Goal: Task Accomplishment & Management: Use online tool/utility

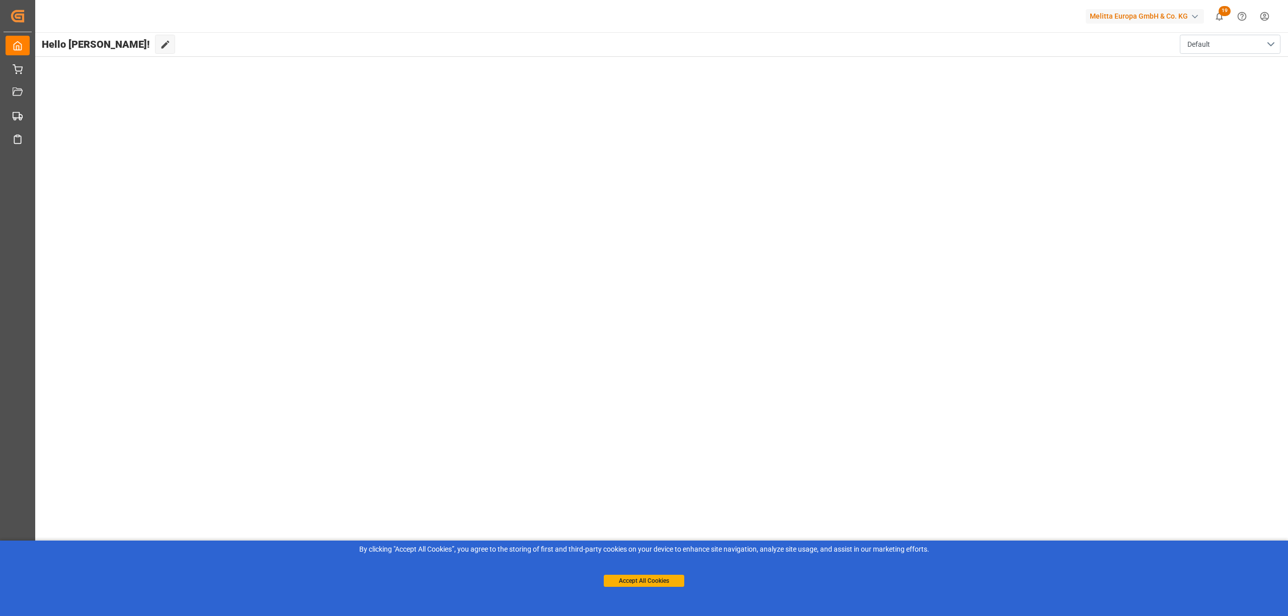
click at [688, 138] on main "Hello [PERSON_NAME]! Edit Cockpit Default" at bounding box center [661, 321] width 1254 height 579
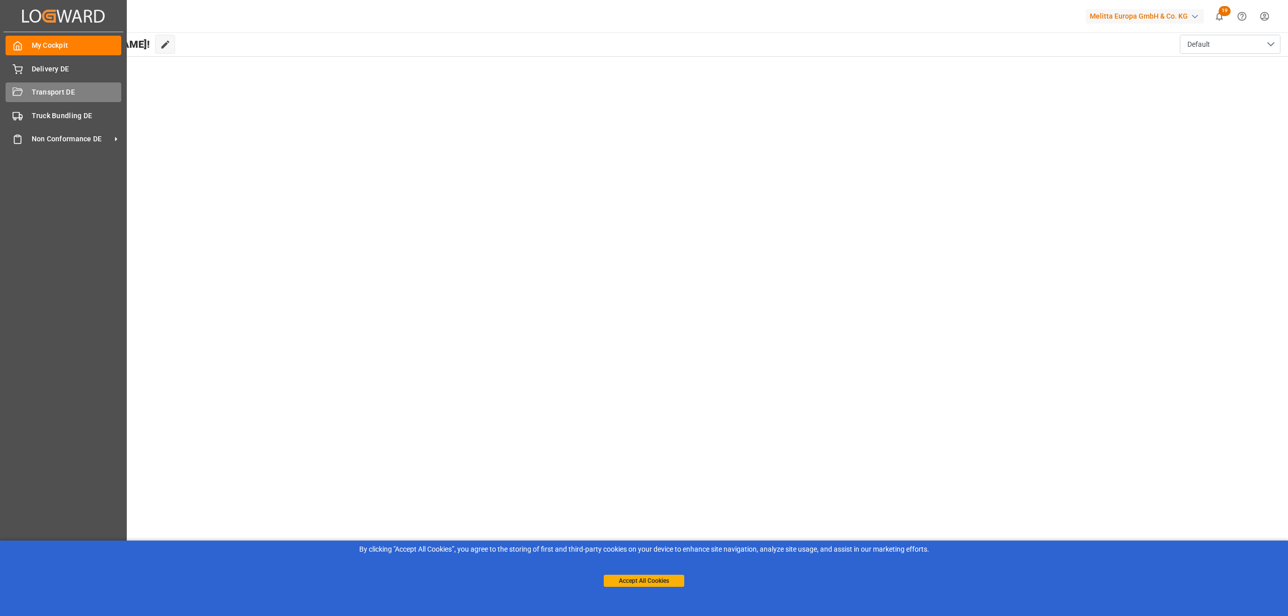
click at [21, 89] on icon at bounding box center [18, 92] width 10 height 8
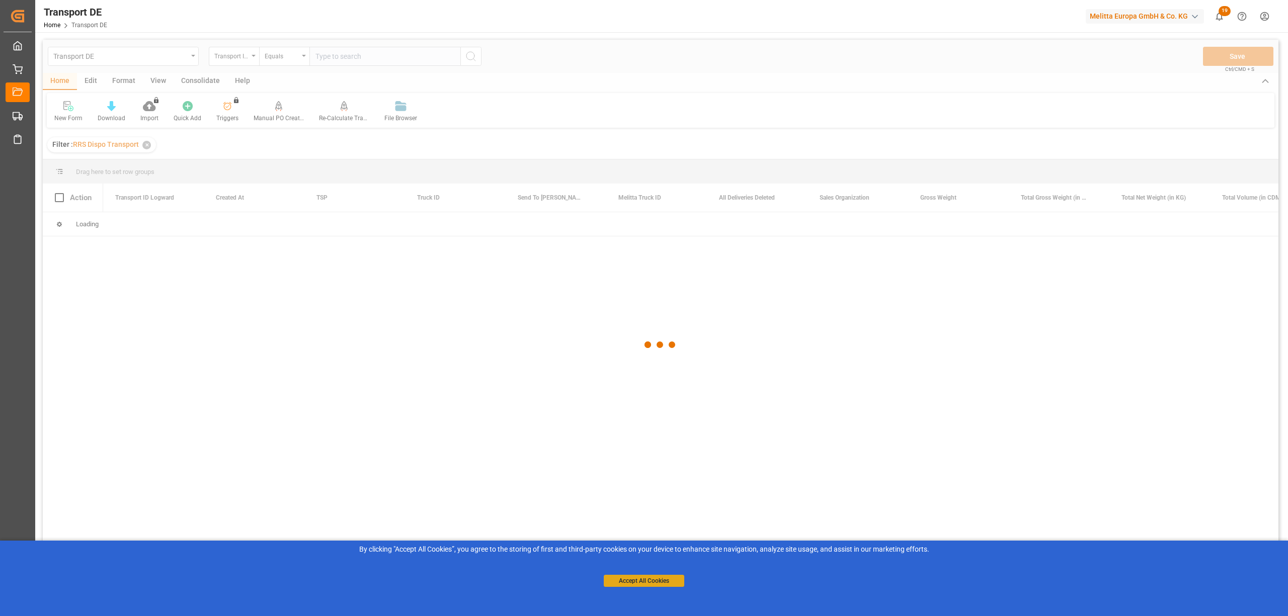
click at [665, 583] on button "Accept All Cookies" at bounding box center [644, 581] width 80 height 12
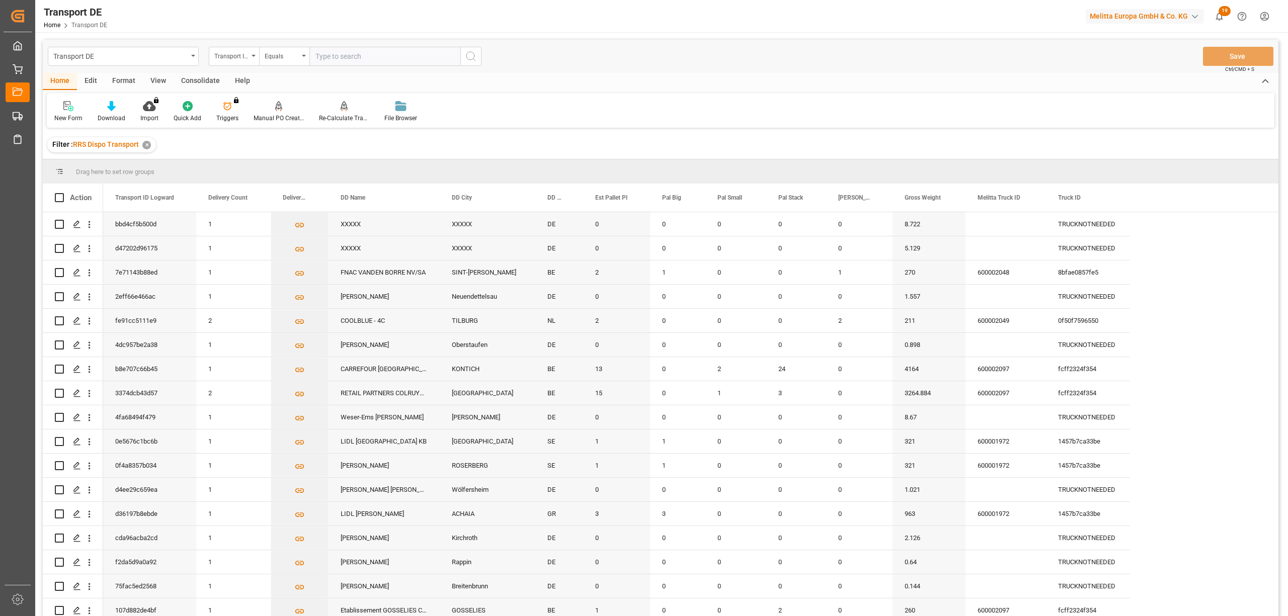
drag, startPoint x: 187, startPoint y: 81, endPoint x: 133, endPoint y: 94, distance: 55.8
click at [174, 83] on div "Consolidate" at bounding box center [201, 81] width 54 height 17
click at [70, 113] on div "Consolidation List" at bounding box center [79, 112] width 64 height 22
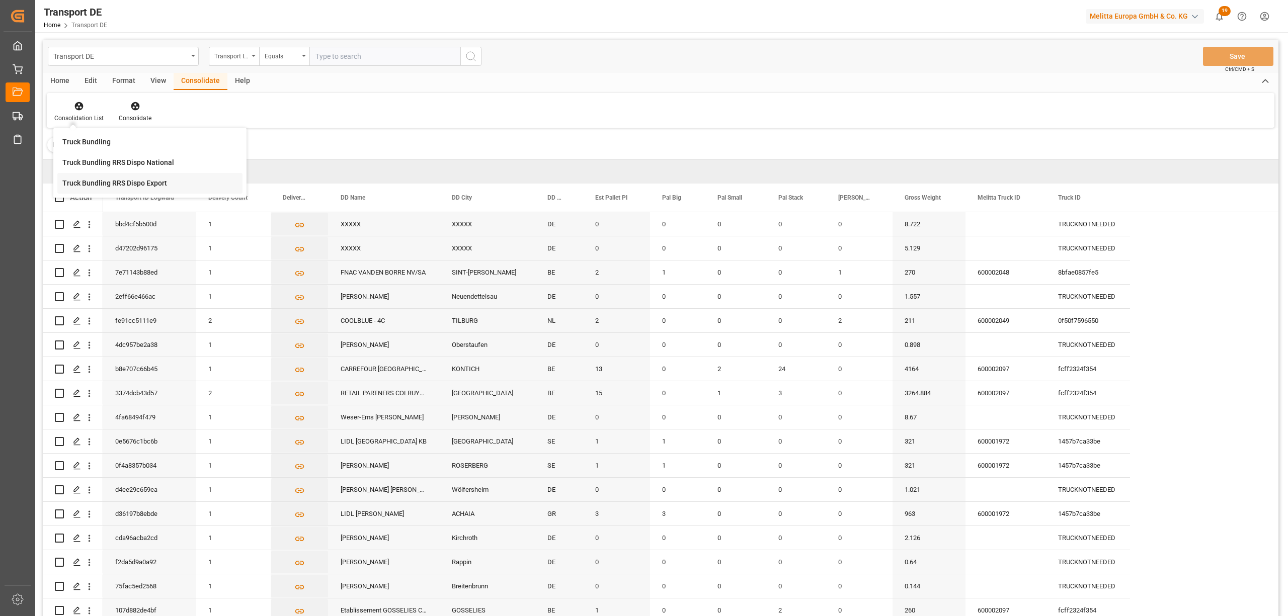
click at [107, 186] on div "Truck Bundling RRS Dispo Export" at bounding box center [114, 183] width 105 height 11
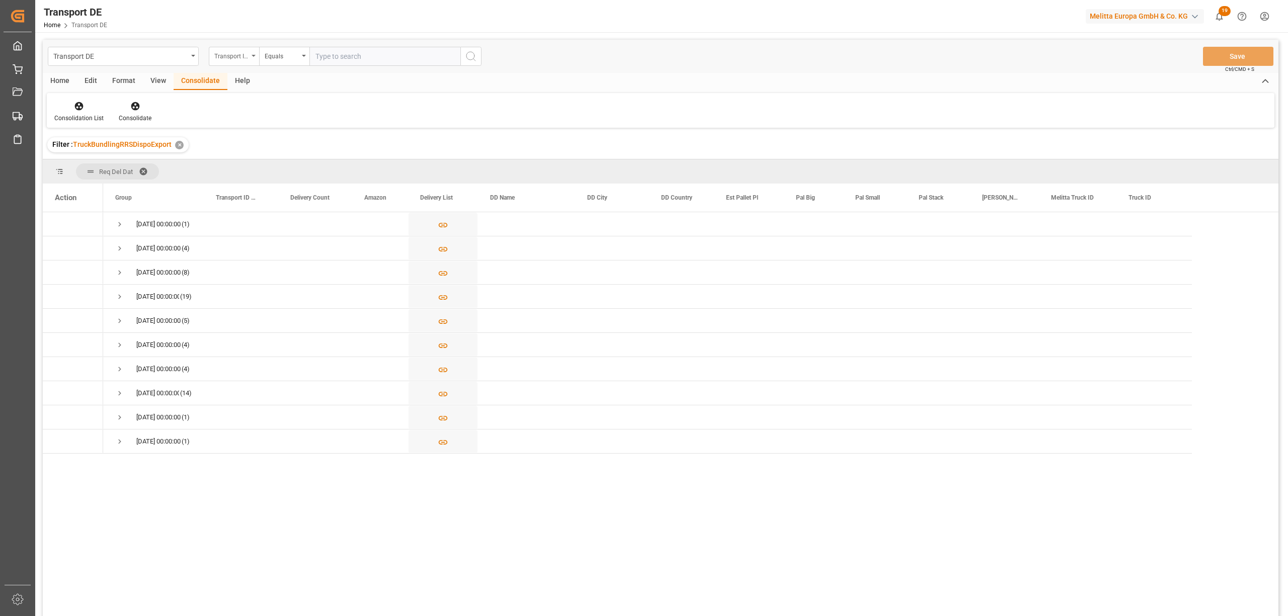
click at [223, 57] on div "Transport ID Logward" at bounding box center [231, 55] width 34 height 12
type input "route"
click at [226, 108] on div "Route" at bounding box center [284, 102] width 150 height 21
click at [278, 55] on div "Equals" at bounding box center [282, 55] width 34 height 12
drag, startPoint x: 320, startPoint y: 163, endPoint x: 357, endPoint y: 151, distance: 38.8
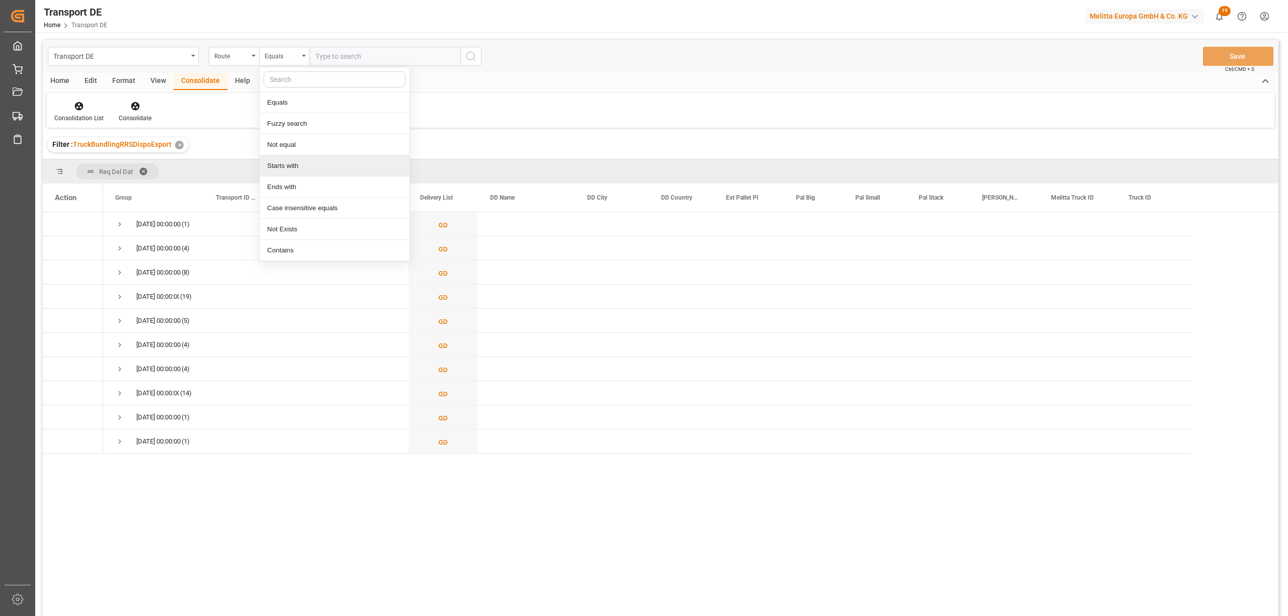
click at [322, 164] on div "Starts with" at bounding box center [335, 165] width 150 height 21
type input "BR"
click at [468, 50] on icon "search button" at bounding box center [471, 56] width 12 height 12
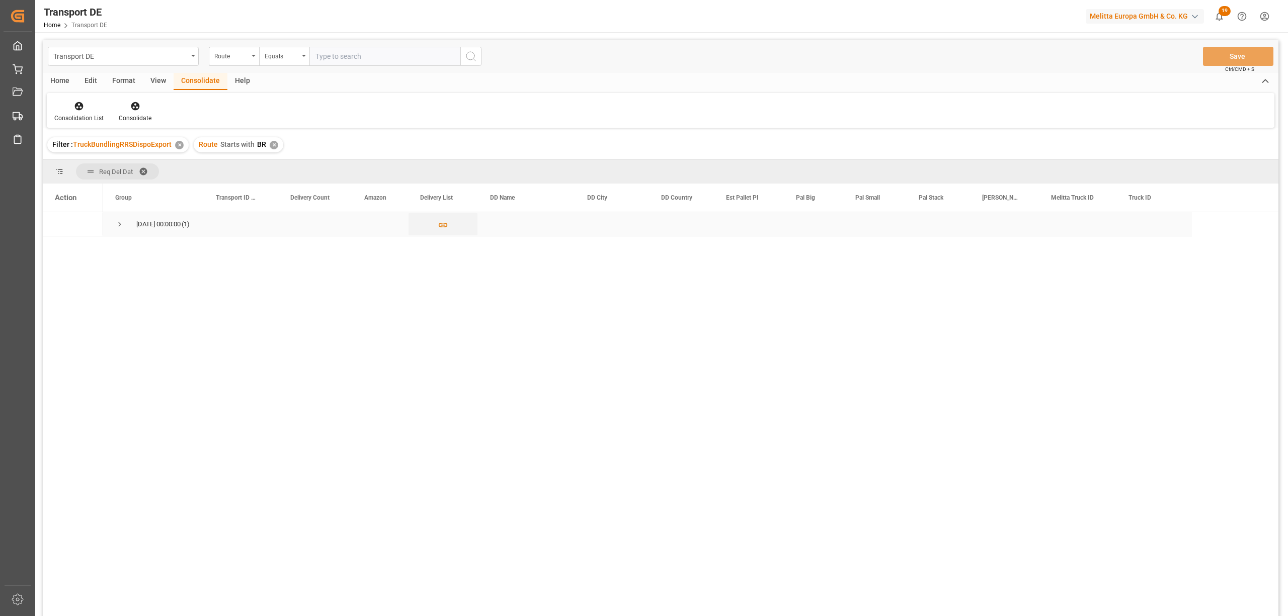
click at [120, 225] on span "Press SPACE to select this row." at bounding box center [119, 224] width 9 height 9
click at [442, 248] on icon "Press SPACE to select this row." at bounding box center [443, 249] width 11 height 11
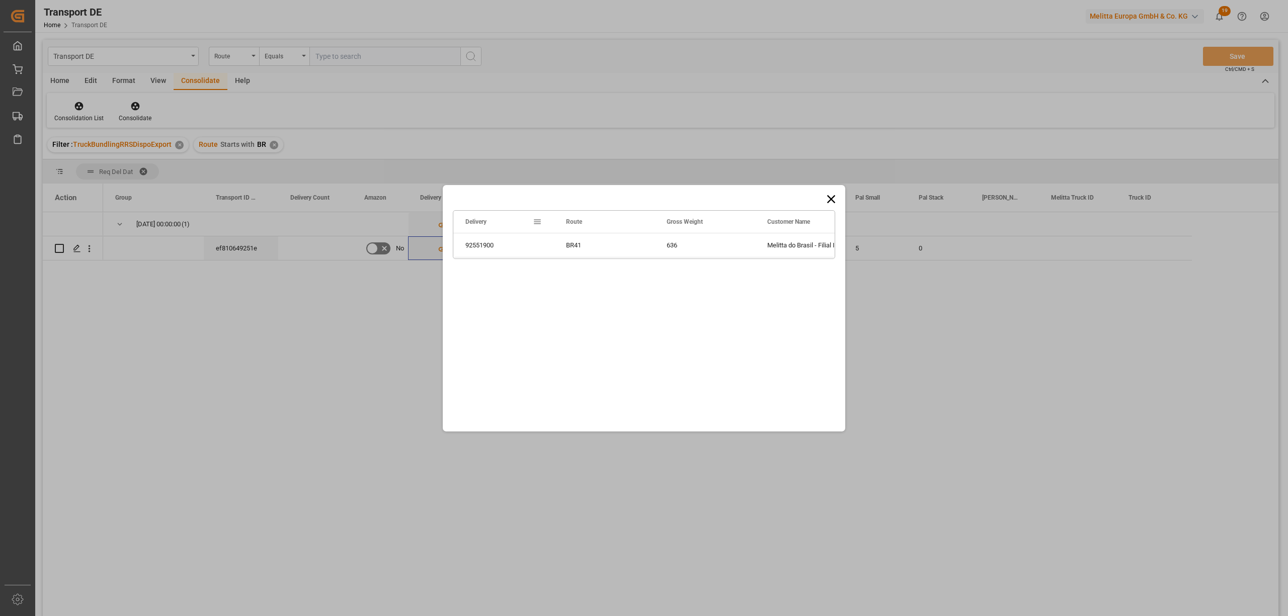
click at [832, 198] on icon at bounding box center [831, 199] width 8 height 8
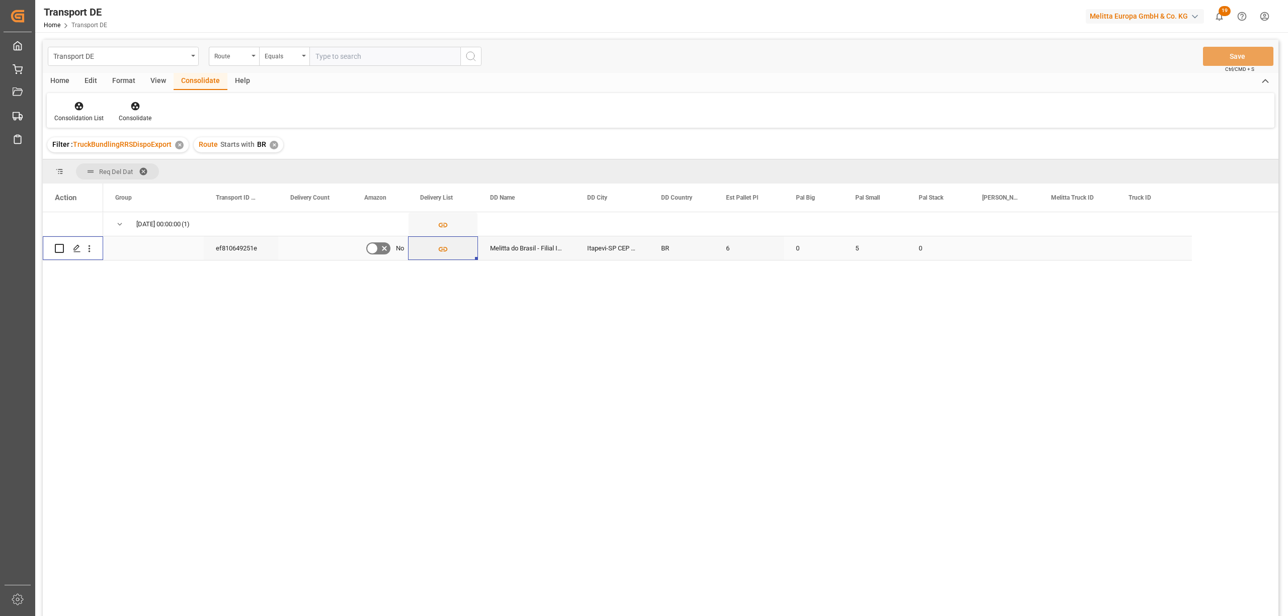
click at [61, 246] on input "Press Space to toggle row selection (unchecked)" at bounding box center [59, 248] width 9 height 9
checkbox input "true"
click at [133, 107] on icon at bounding box center [135, 106] width 9 height 9
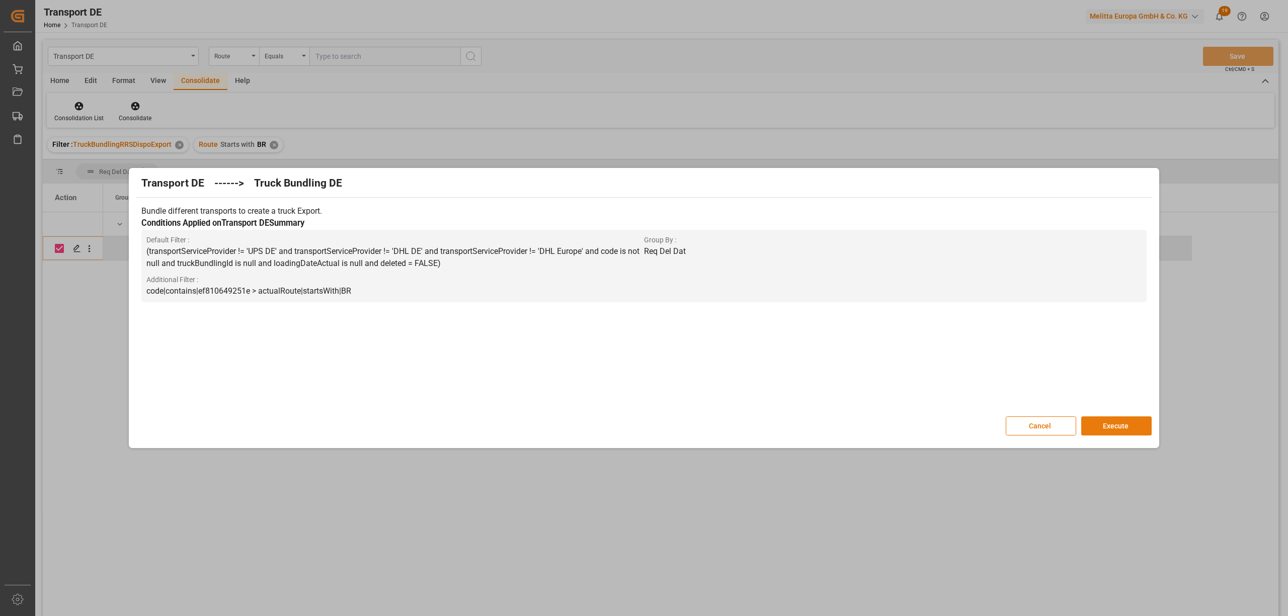
click at [1140, 426] on button "Execute" at bounding box center [1116, 426] width 70 height 19
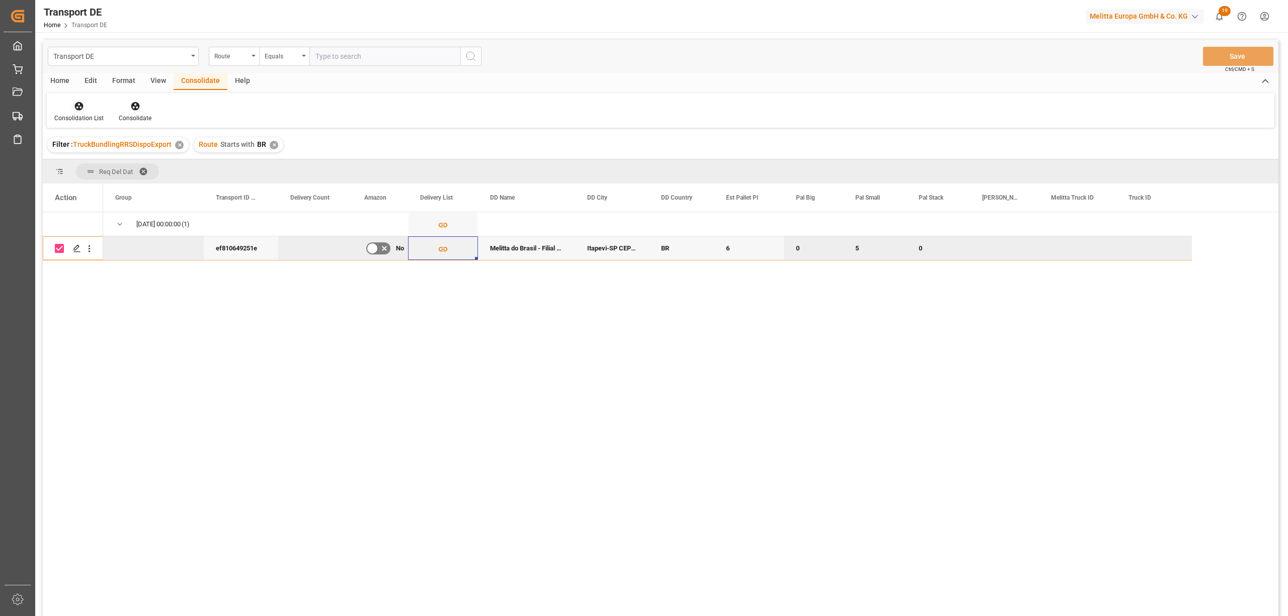
click at [80, 106] on icon at bounding box center [79, 106] width 9 height 9
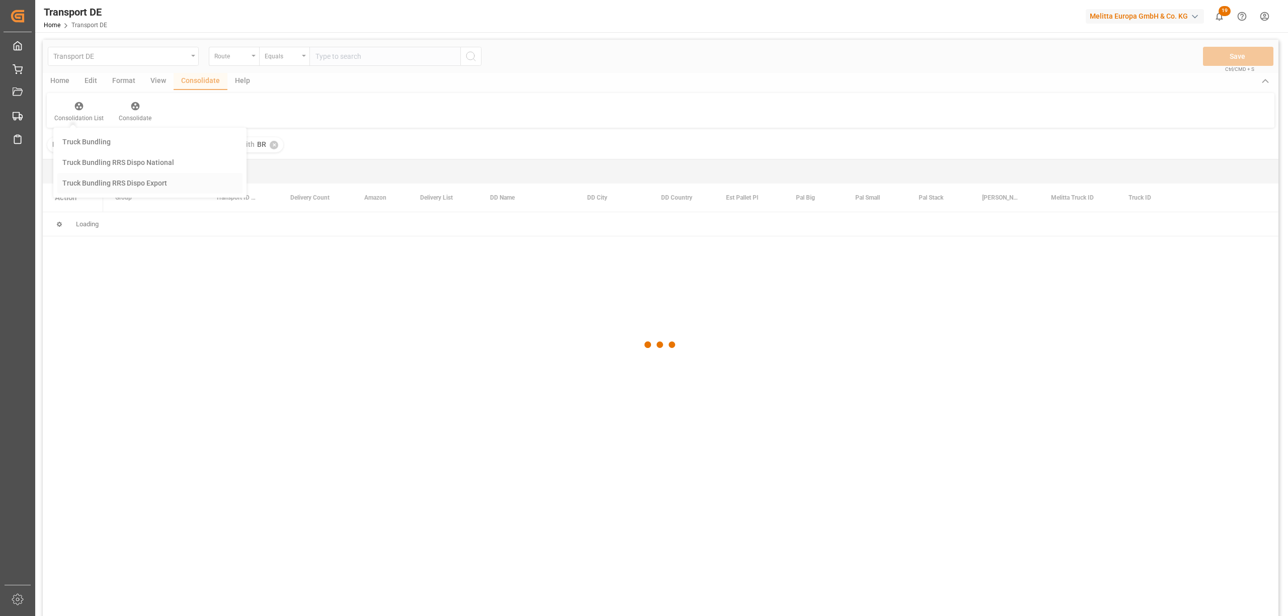
click at [93, 186] on div "Transport DE Route Equals Save Ctrl/CMD + S Home Edit Format View Consolidate H…" at bounding box center [661, 341] width 1236 height 603
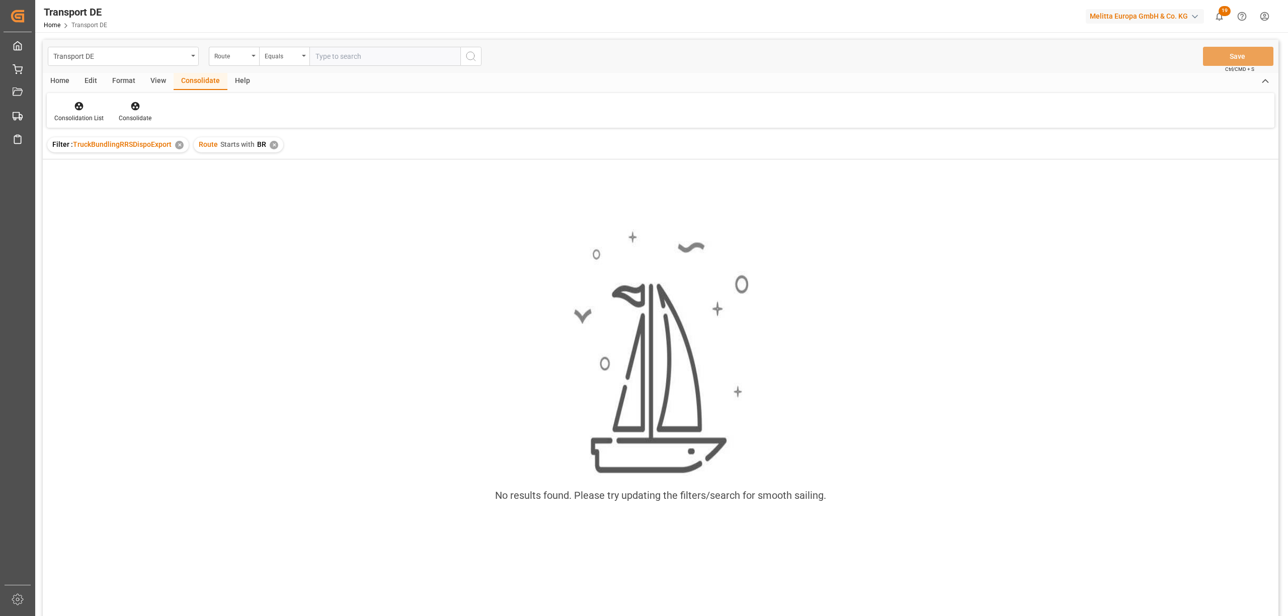
click at [274, 145] on div "✕" at bounding box center [274, 145] width 9 height 9
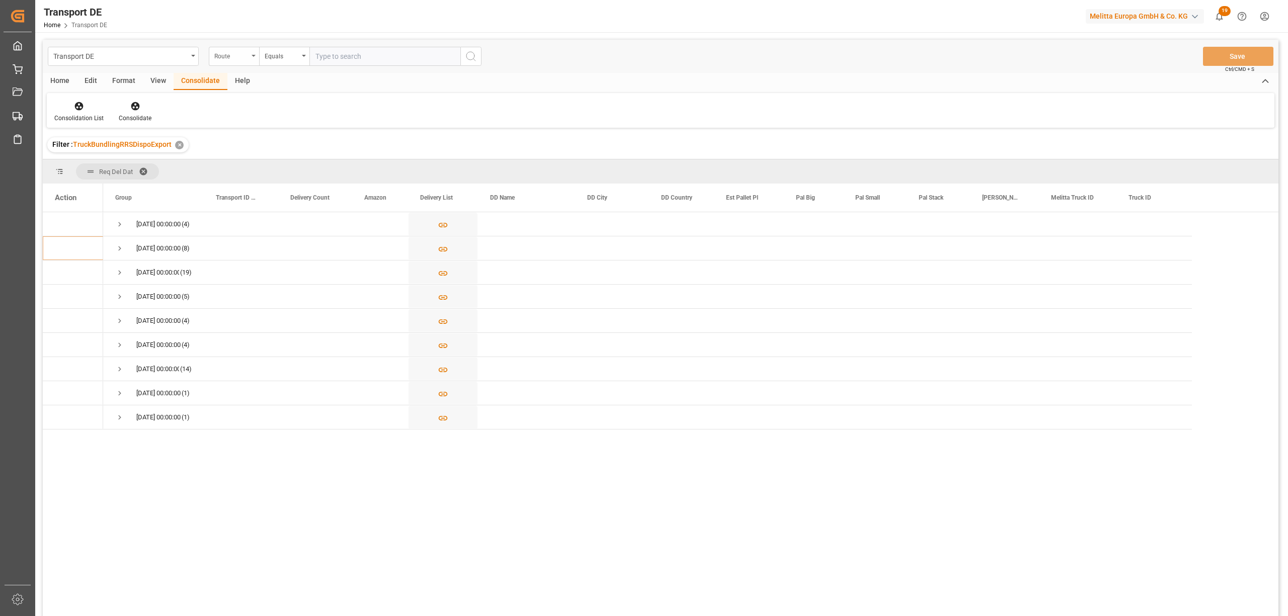
click at [230, 57] on div "Route" at bounding box center [231, 55] width 34 height 12
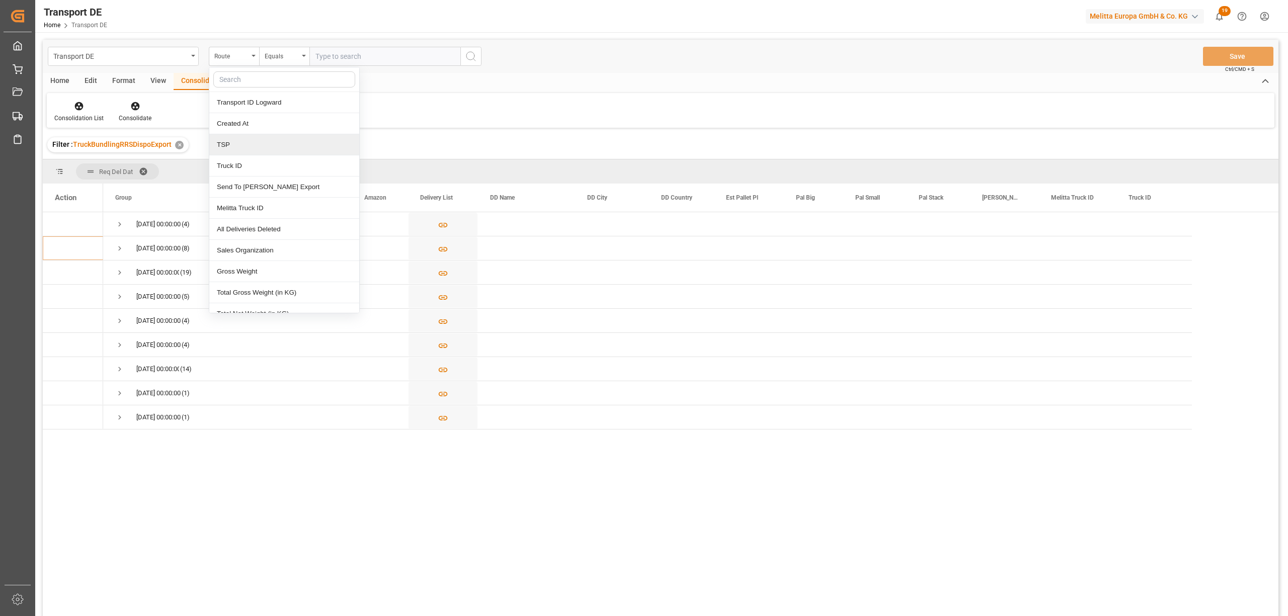
click at [246, 150] on div "TSP" at bounding box center [284, 144] width 150 height 21
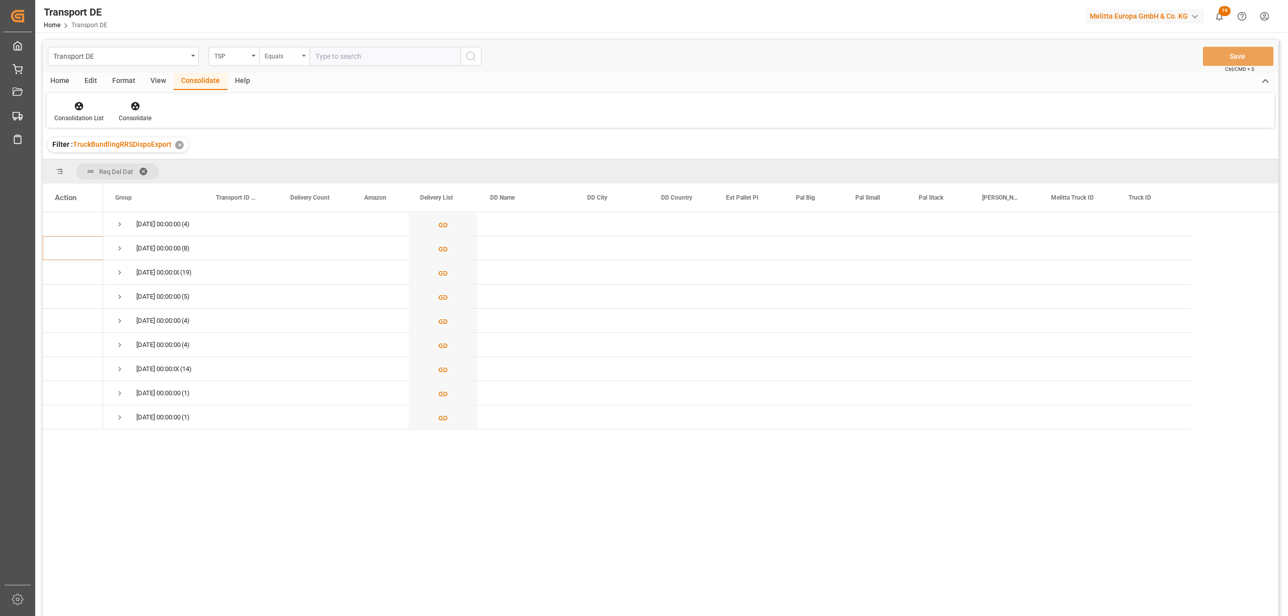
click at [268, 58] on div "Equals" at bounding box center [282, 55] width 34 height 12
click at [294, 164] on div "Starts with" at bounding box center [335, 165] width 150 height 21
type input "Dachser Cof"
click at [469, 51] on icon "search button" at bounding box center [471, 56] width 12 height 12
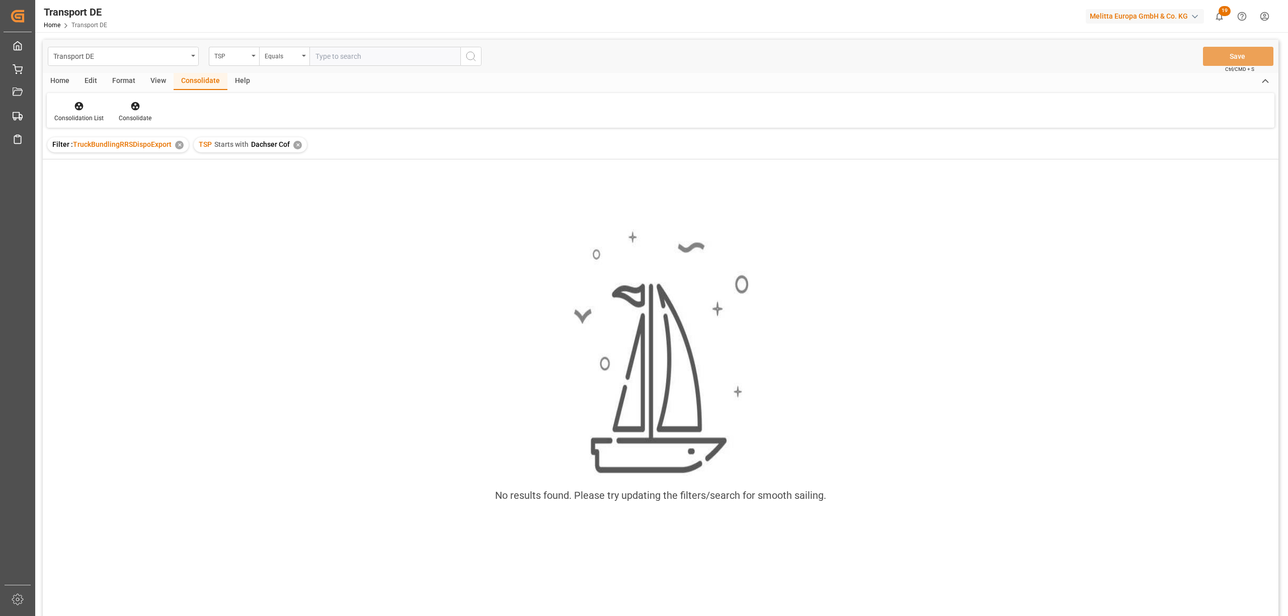
click at [294, 143] on div "✕" at bounding box center [297, 145] width 9 height 9
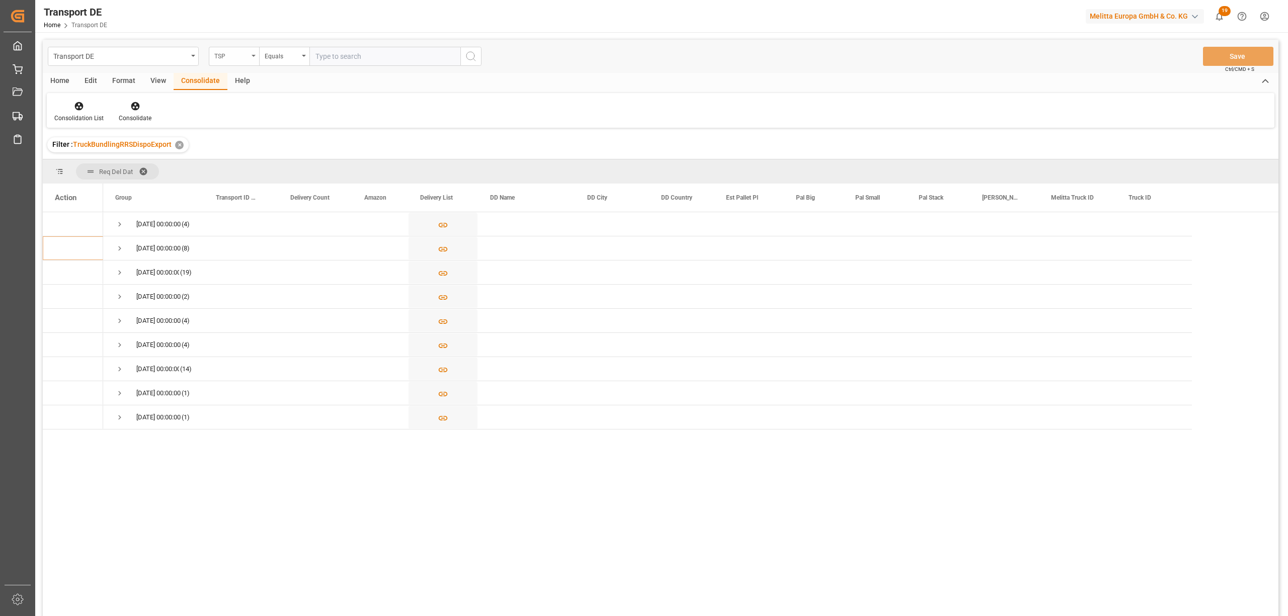
click at [227, 54] on div "TSP" at bounding box center [231, 55] width 34 height 12
type input "route"
click at [228, 111] on div "Route" at bounding box center [284, 102] width 150 height 21
click at [278, 59] on div "Equals" at bounding box center [282, 55] width 34 height 12
click at [288, 164] on div "Starts with" at bounding box center [335, 165] width 150 height 21
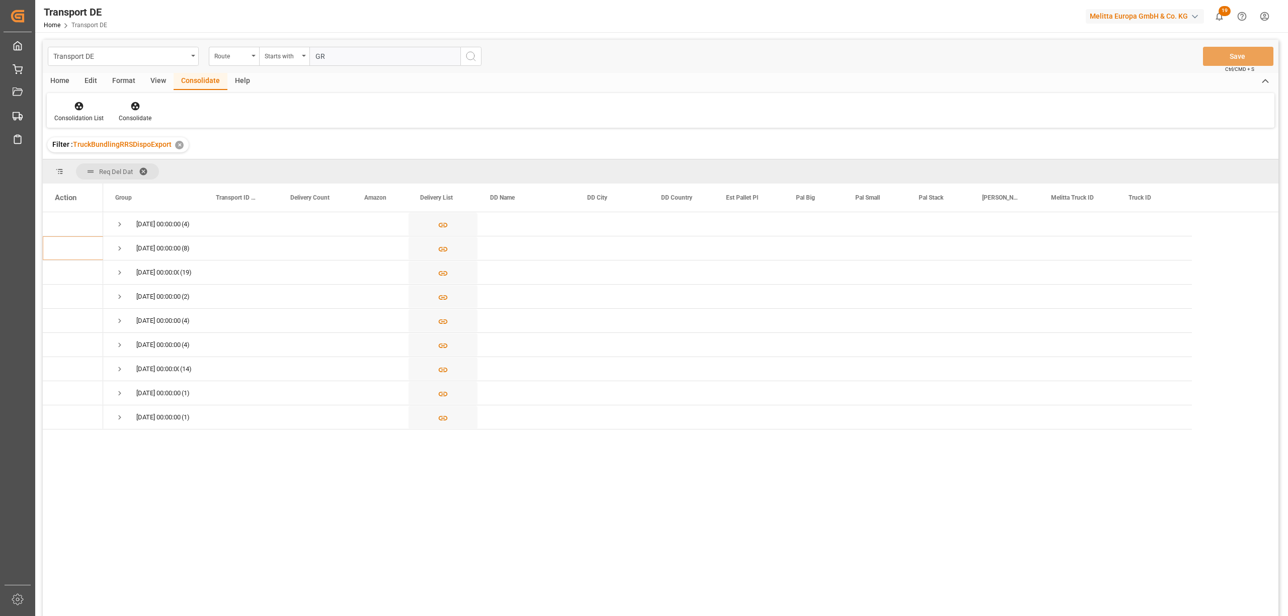
type input "GR"
click at [471, 55] on icon "search button" at bounding box center [471, 56] width 12 height 12
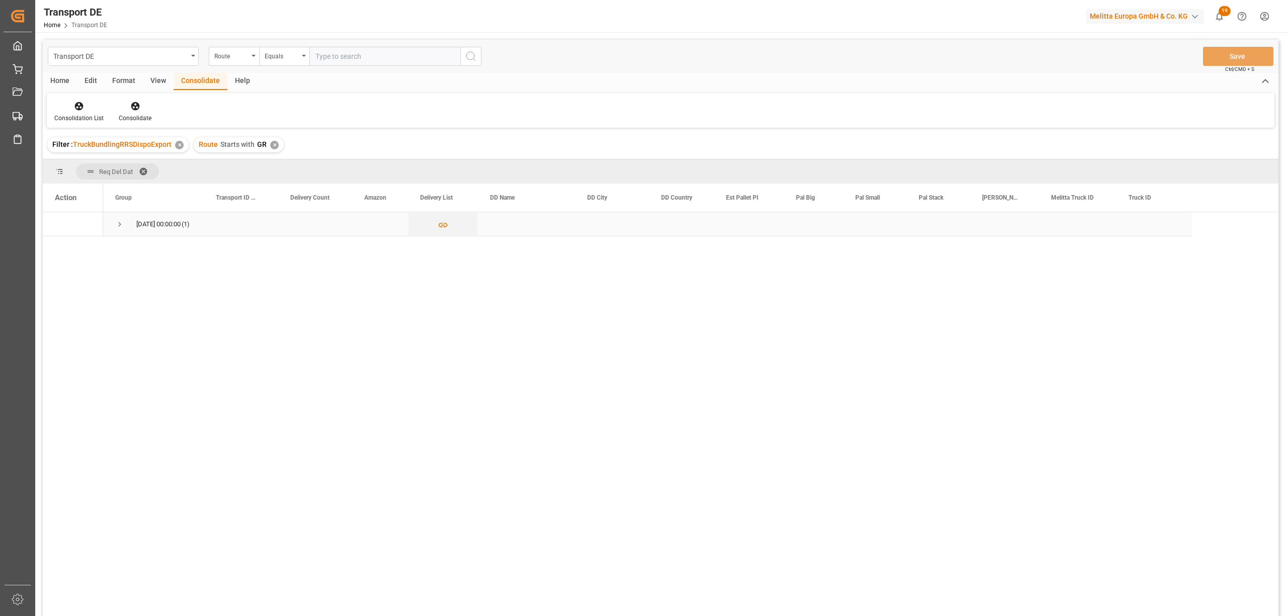
click at [115, 226] on div "11.09.2025 00:00:00 (1)" at bounding box center [153, 224] width 101 height 24
click at [121, 222] on span "Press SPACE to select this row." at bounding box center [119, 224] width 9 height 9
click at [445, 248] on icon "Press SPACE to select this row." at bounding box center [443, 249] width 11 height 11
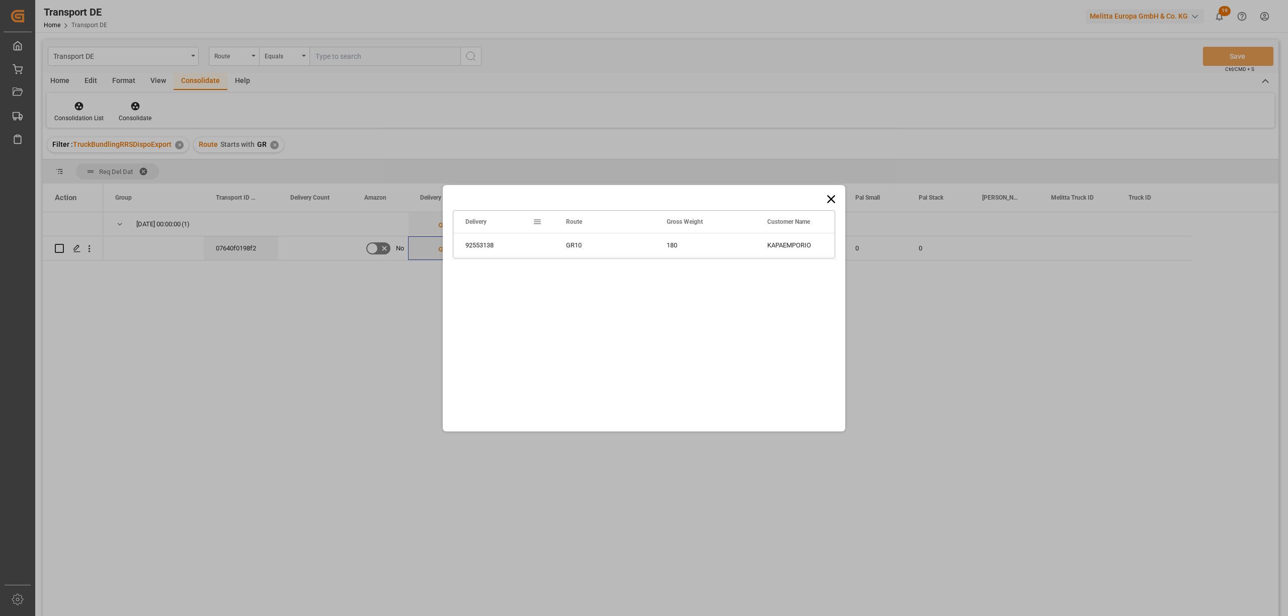
click at [832, 197] on icon at bounding box center [831, 199] width 8 height 8
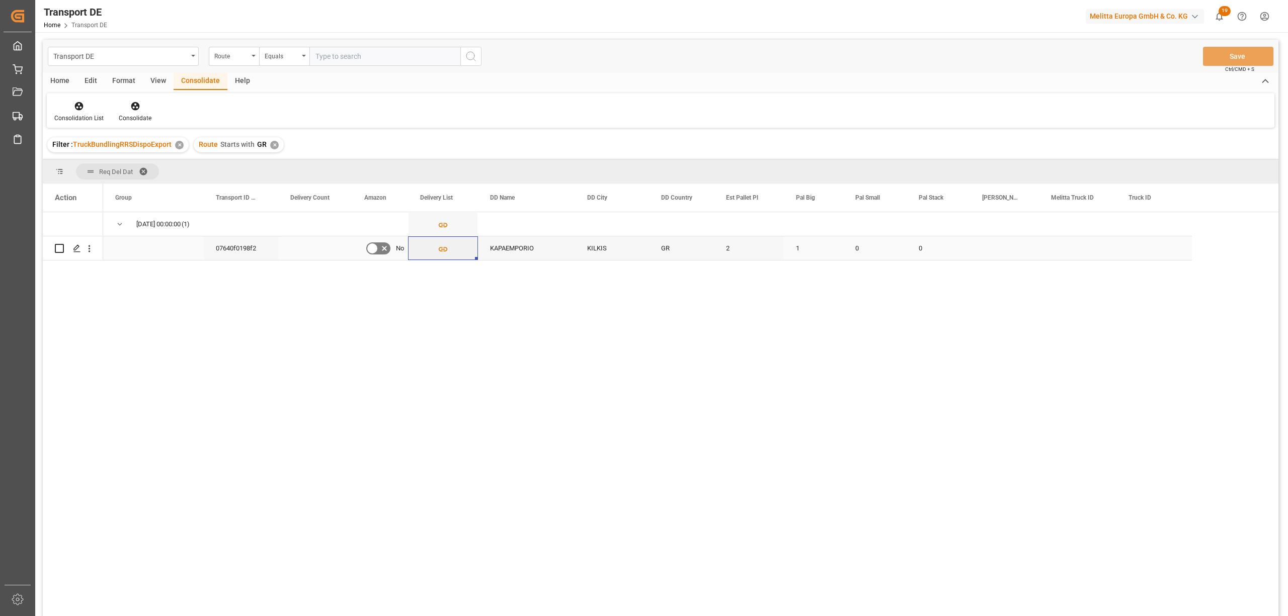
click at [57, 249] on input "Press Space to toggle row selection (unchecked)" at bounding box center [59, 248] width 9 height 9
checkbox input "true"
click at [136, 106] on icon at bounding box center [135, 106] width 9 height 9
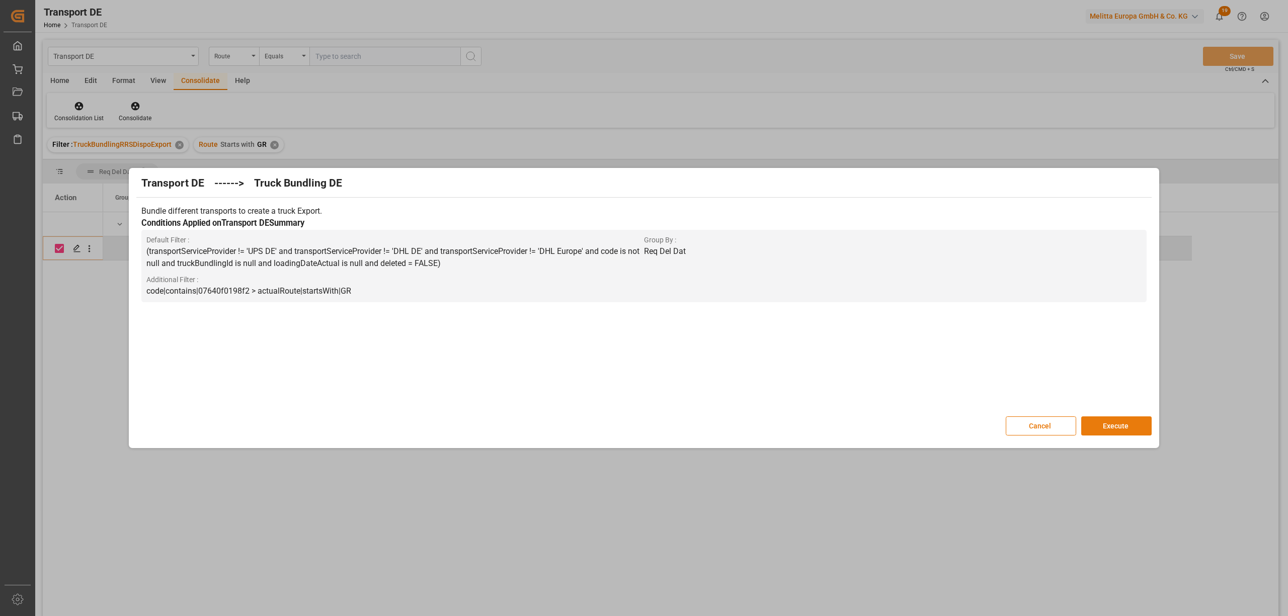
click at [1107, 426] on button "Execute" at bounding box center [1116, 426] width 70 height 19
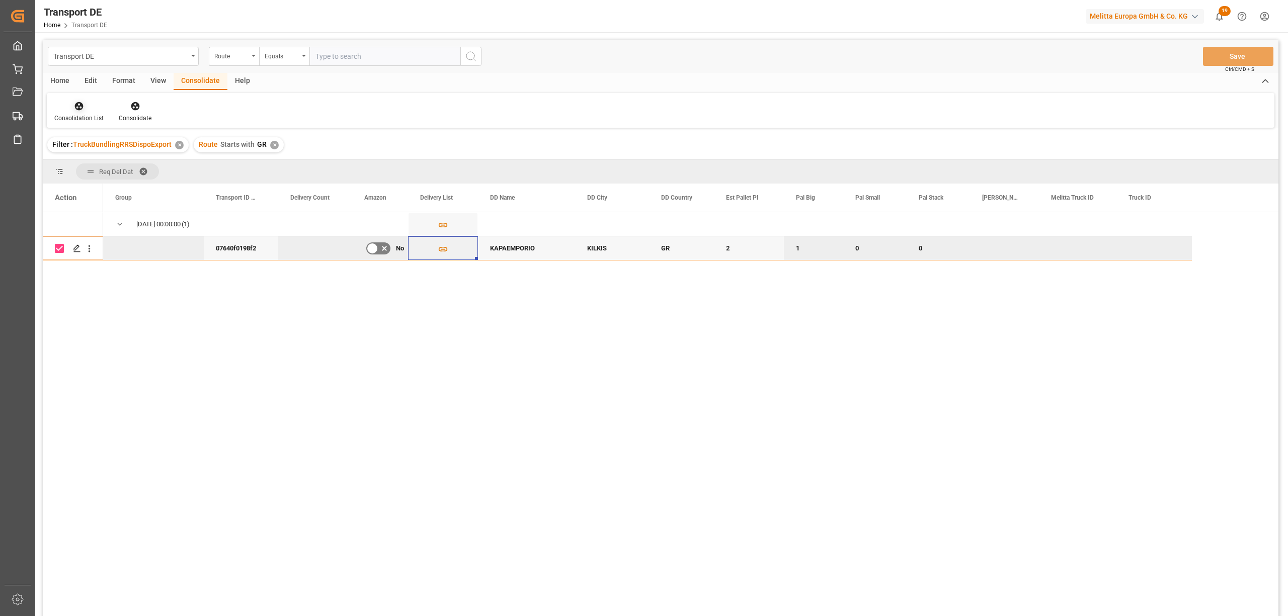
click at [85, 112] on div "Consolidation List" at bounding box center [79, 112] width 64 height 22
click at [105, 180] on div "Transport DE Route Equals Save Ctrl/CMD + S Home Edit Format View Consolidate H…" at bounding box center [661, 341] width 1236 height 603
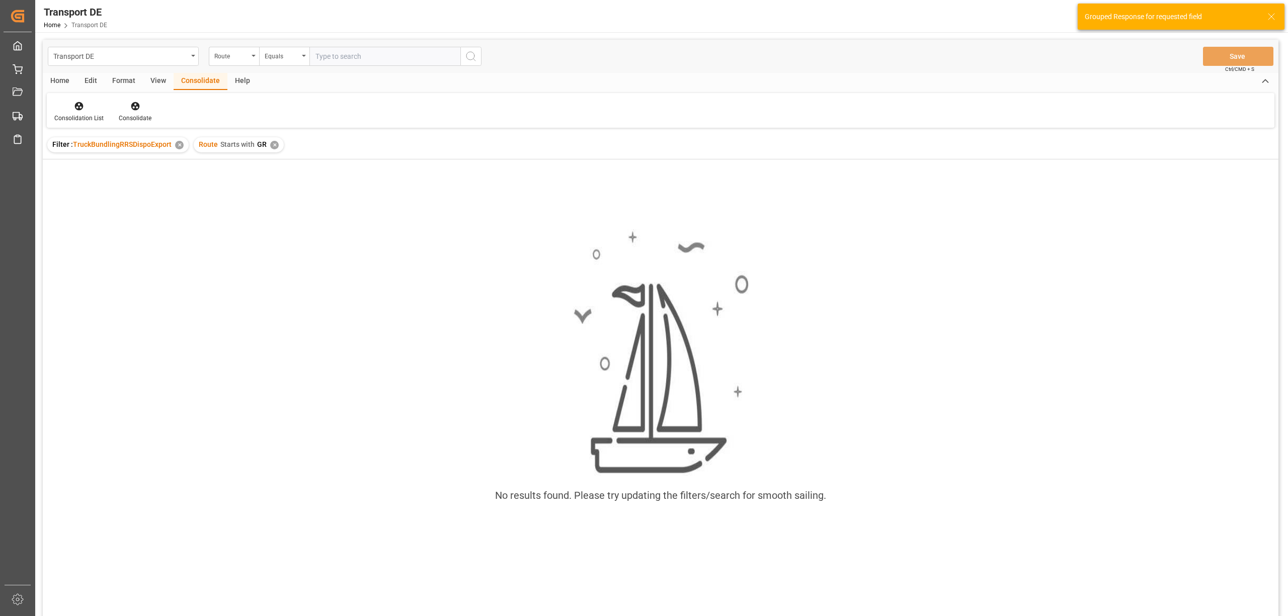
click at [271, 145] on div "✕" at bounding box center [274, 145] width 9 height 9
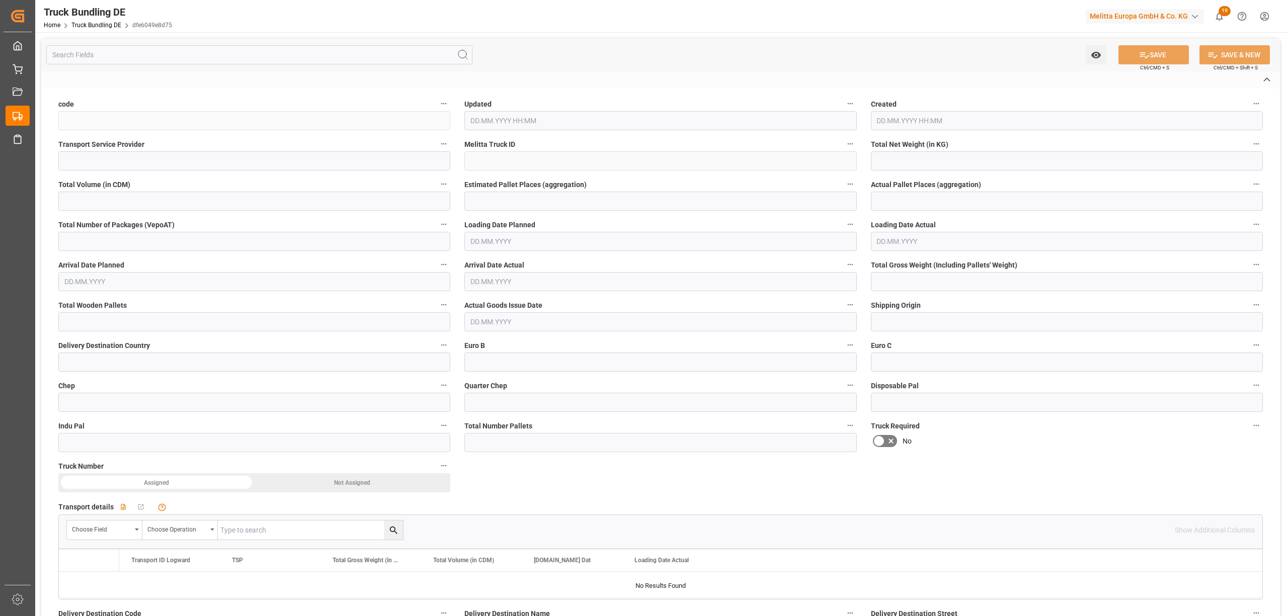
type input "dfe6049e8d75"
type input "Self pickup DE"
type input "600002115"
type input "DE-32423"
type input "BR"
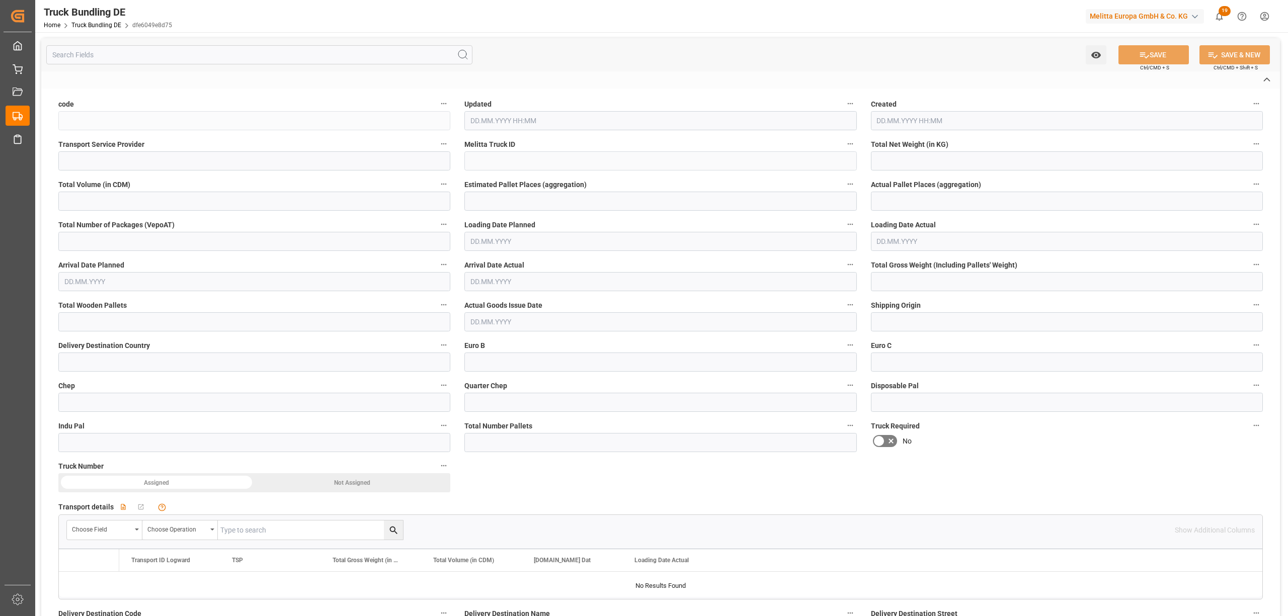
type textarea "0000026320"
type textarea "Melitta do Brasil - Filial Itapevi"
type textarea "[STREET_ADDRESS]"
type textarea "Itapevi-SP CEP 06690-110"
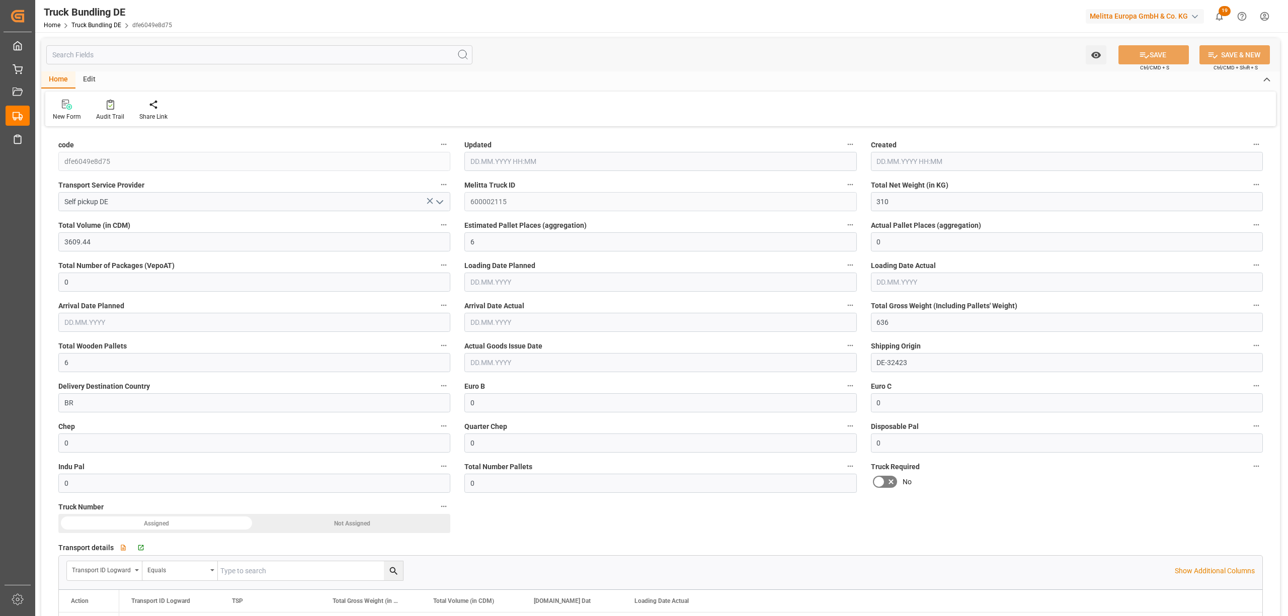
type input "310"
type input "3609.44"
type input "6"
type input "0"
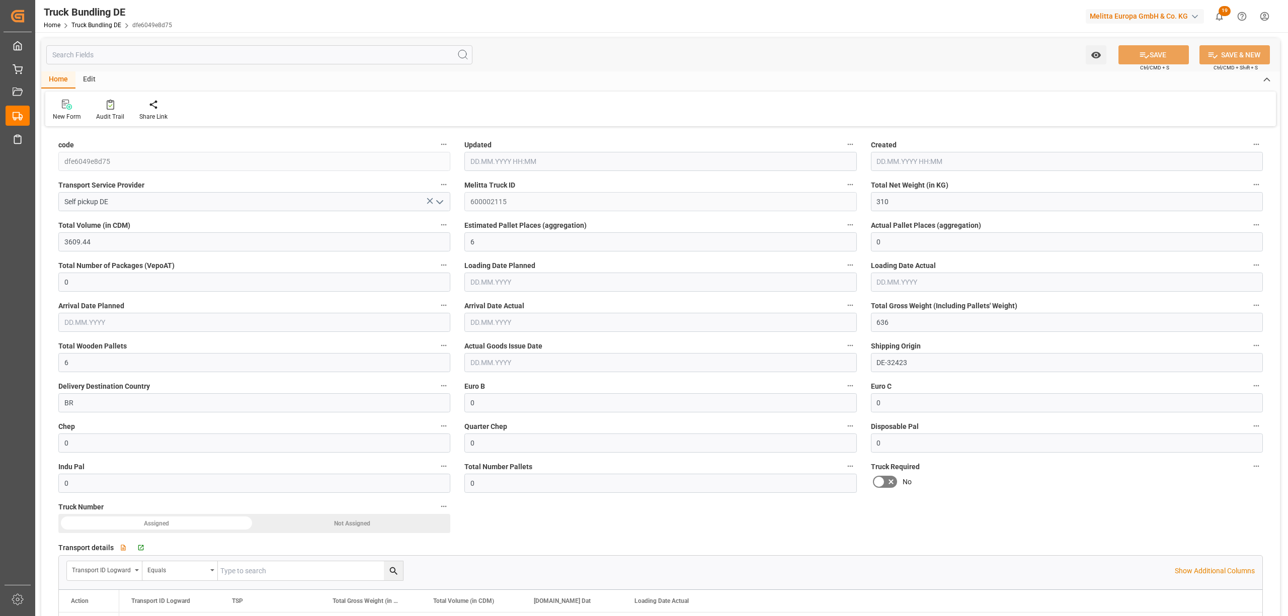
type input "636"
type input "6"
type input "0"
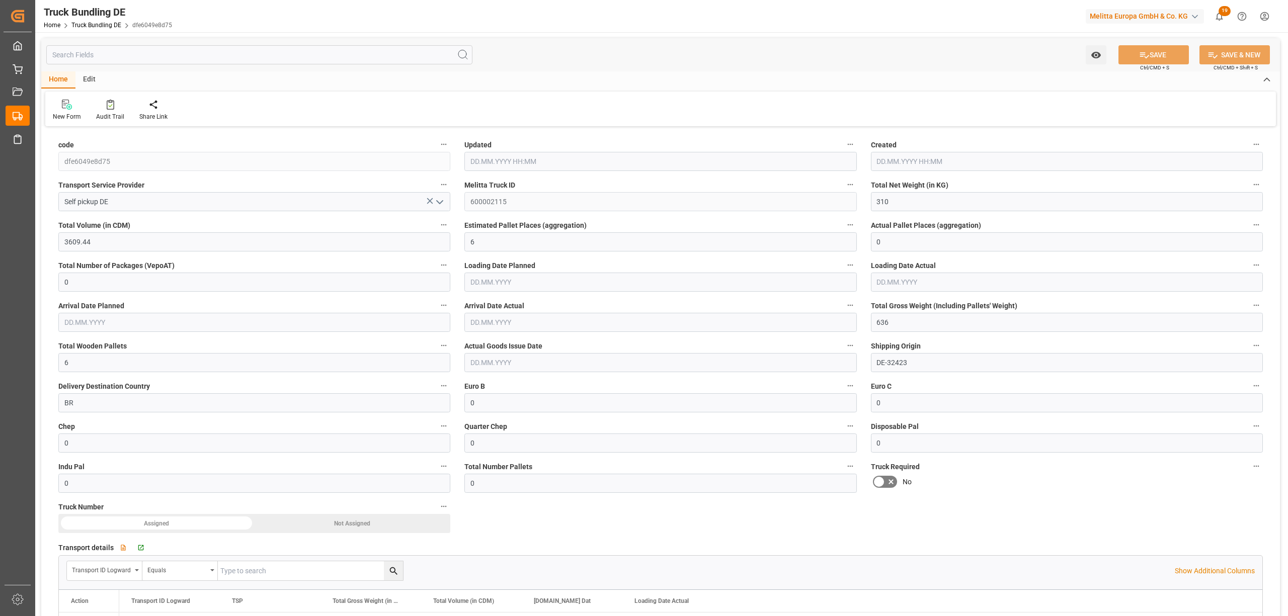
type input "0"
type input "[DATE] 08:07"
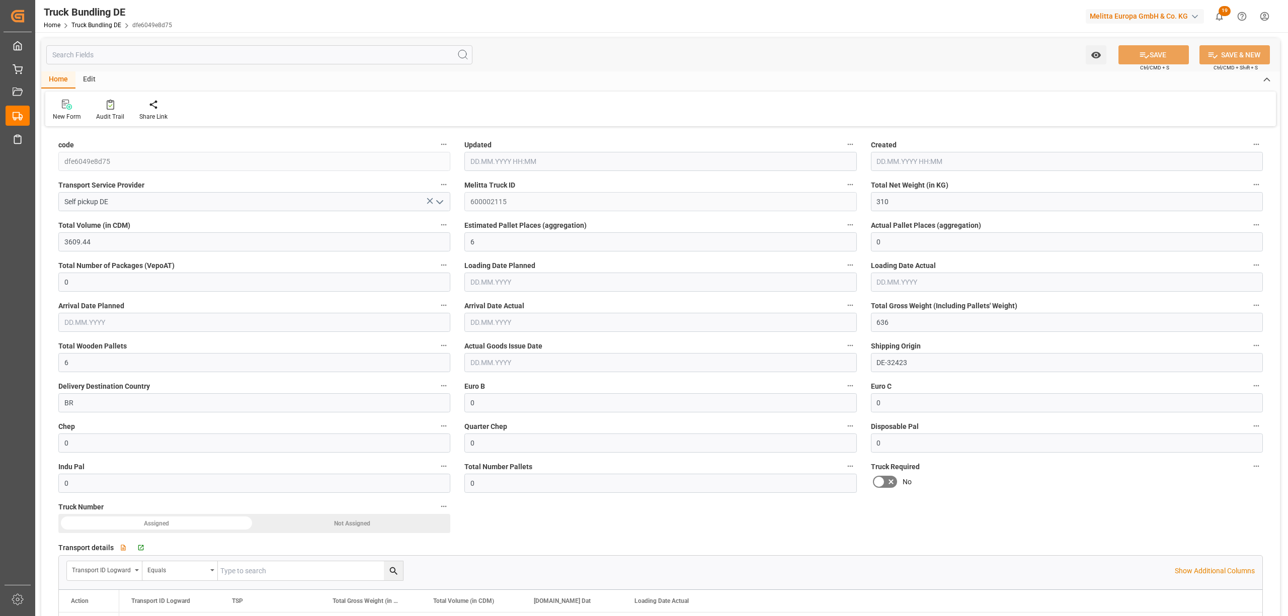
type input "[DATE] 08:07"
type input "[DATE]"
type input "68.796"
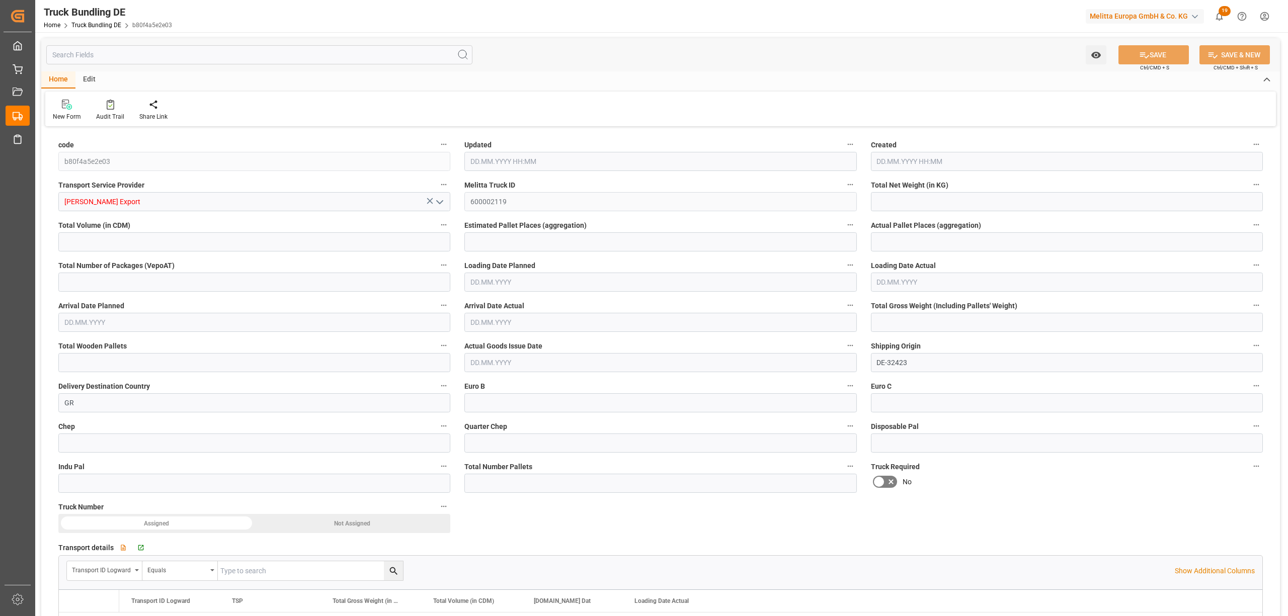
type input "2191.68"
type input "2"
type input "0"
type input "180"
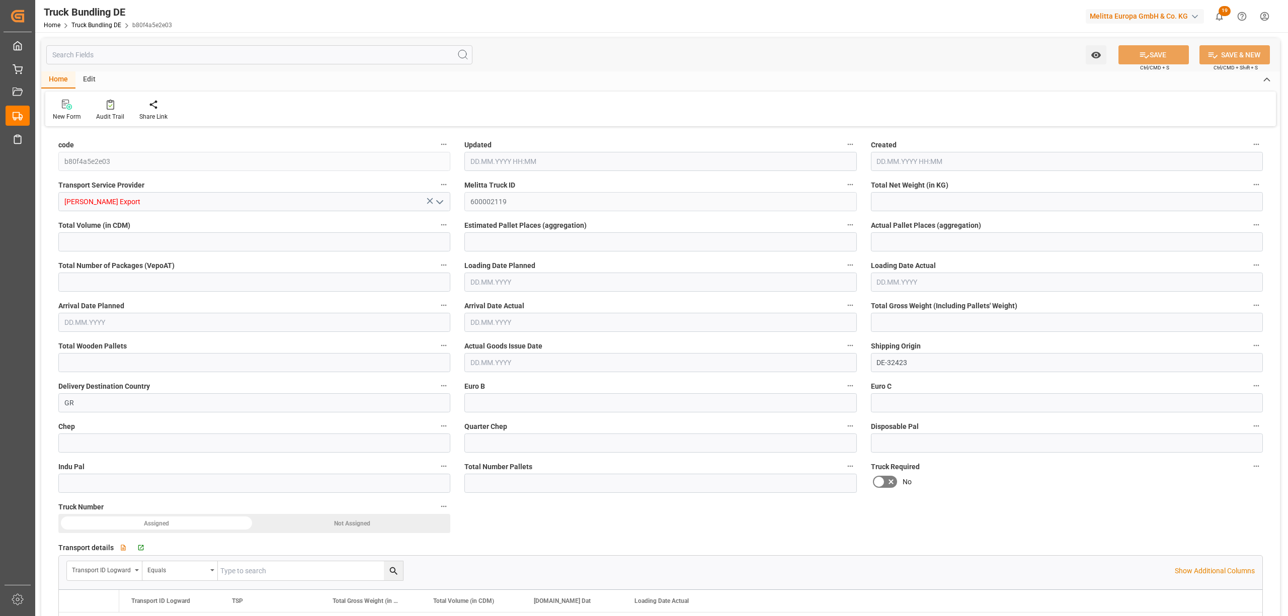
type input "2"
type input "0"
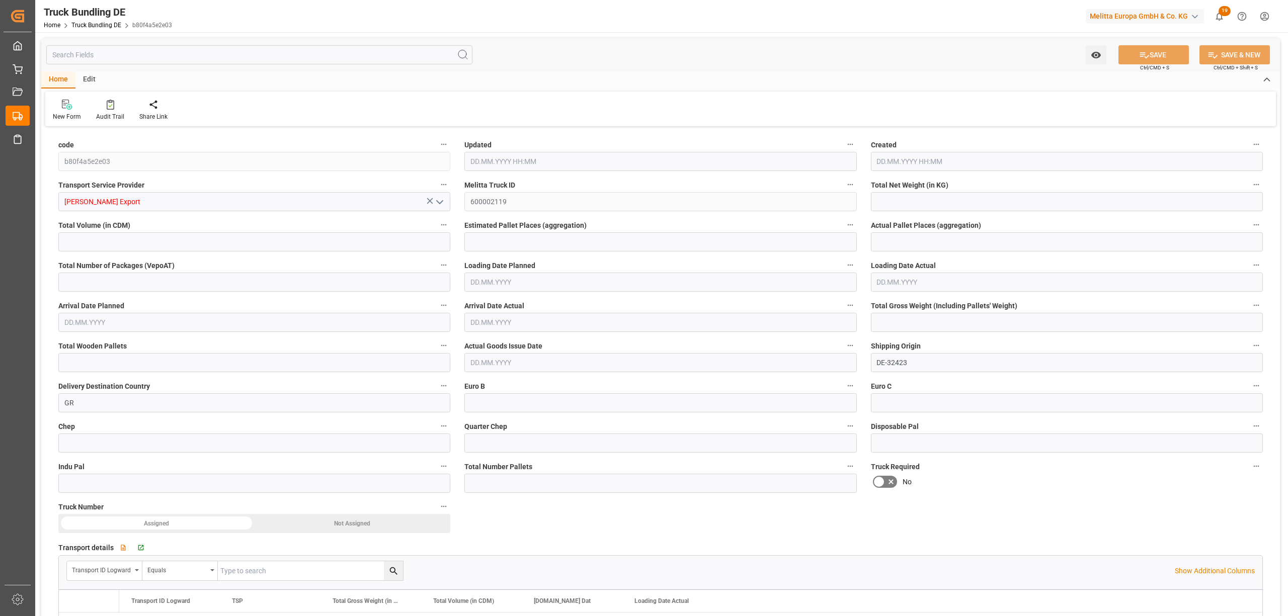
type input "0"
type input "29.08.2025 08:52"
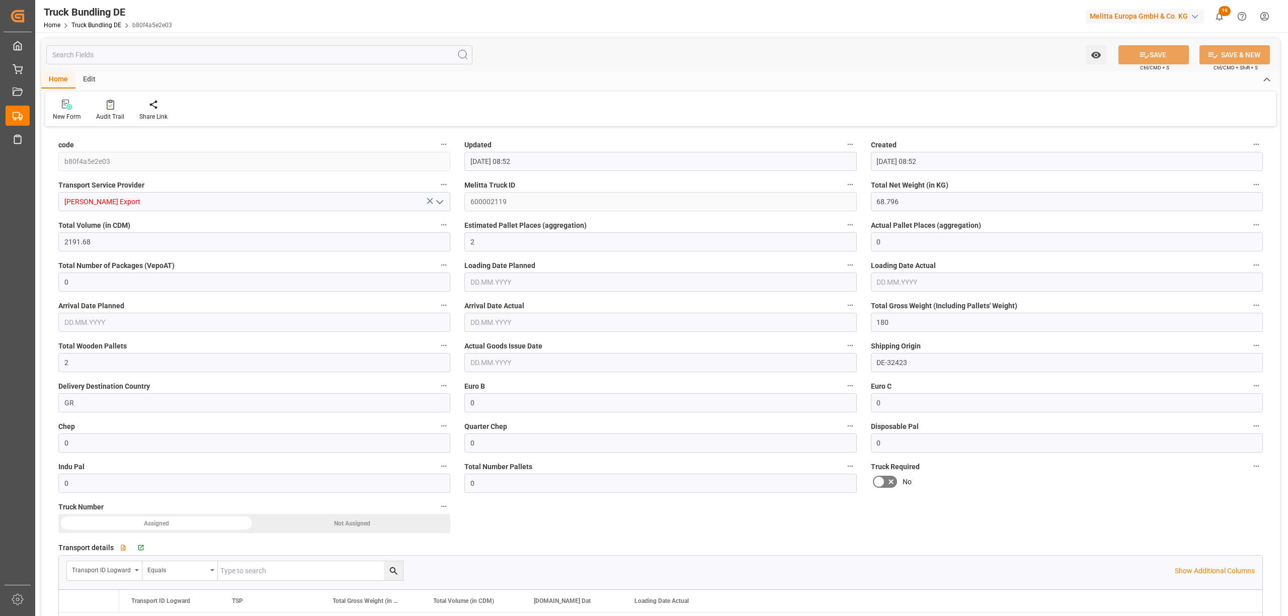
type input "03.09.2025"
type input "11.09.2025"
type input "[DATE]"
